Goal: Information Seeking & Learning: Learn about a topic

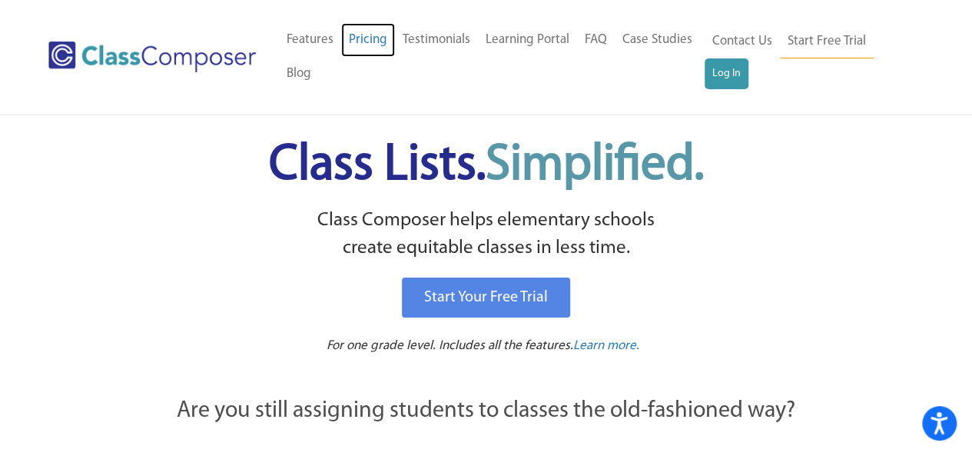
click at [364, 33] on link "Pricing" at bounding box center [368, 40] width 54 height 34
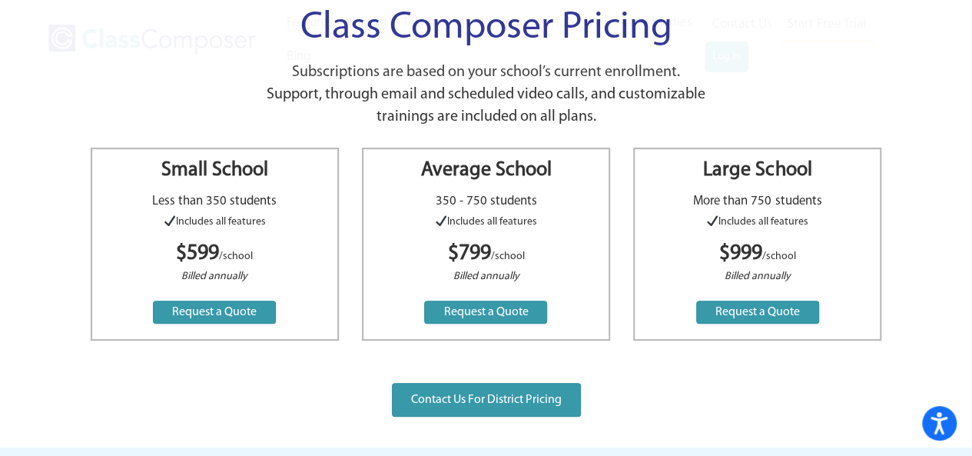
scroll to position [154, 0]
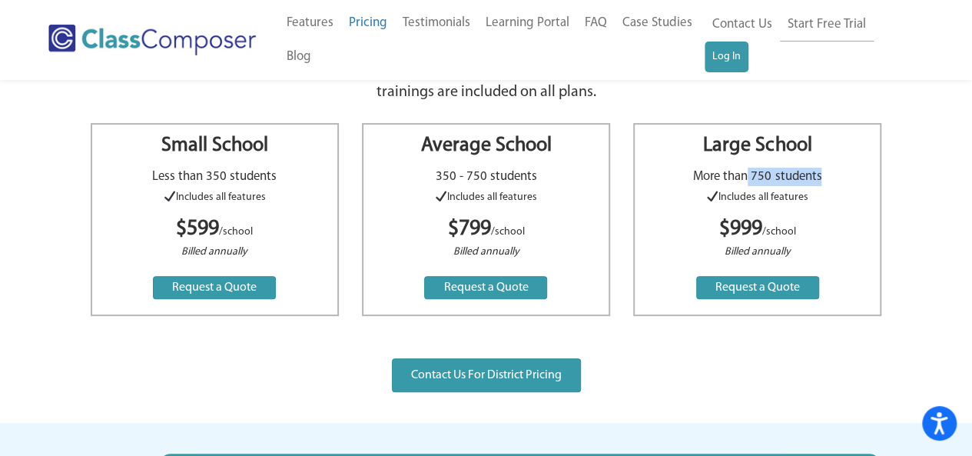
drag, startPoint x: 750, startPoint y: 176, endPoint x: 828, endPoint y: 178, distance: 78.4
click at [828, 178] on p "More than 750 students" at bounding box center [757, 177] width 214 height 18
click at [750, 175] on p "More than 750 students" at bounding box center [757, 177] width 214 height 18
drag, startPoint x: 750, startPoint y: 175, endPoint x: 833, endPoint y: 176, distance: 83.0
click at [833, 176] on p "More than 750 students" at bounding box center [757, 177] width 214 height 18
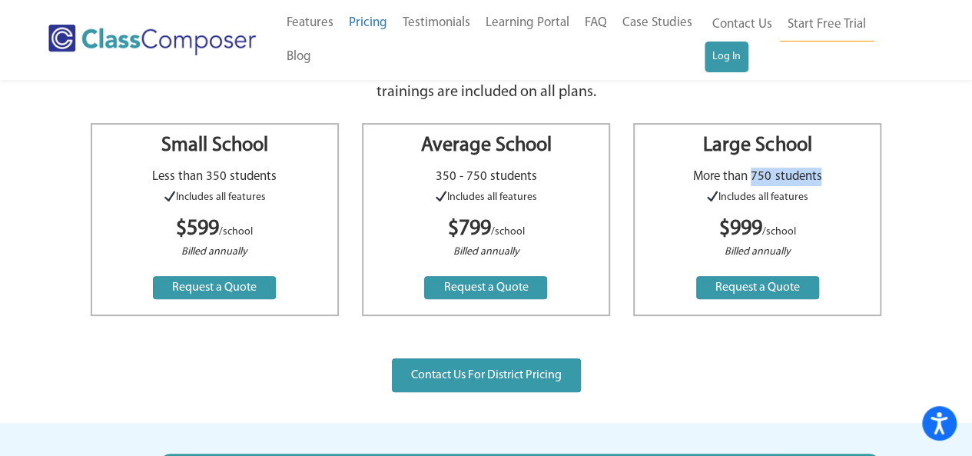
click at [833, 176] on p "More than 750 students" at bounding box center [757, 177] width 214 height 18
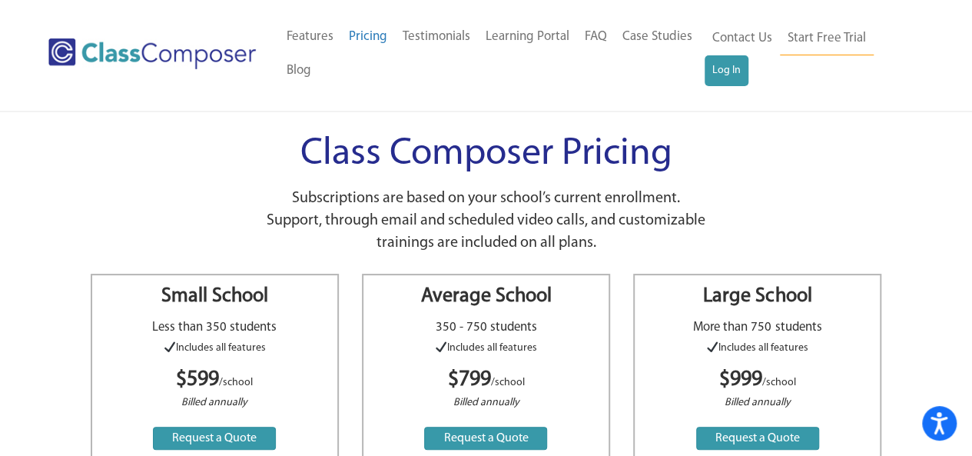
scroll to position [0, 0]
